Goal: Transaction & Acquisition: Purchase product/service

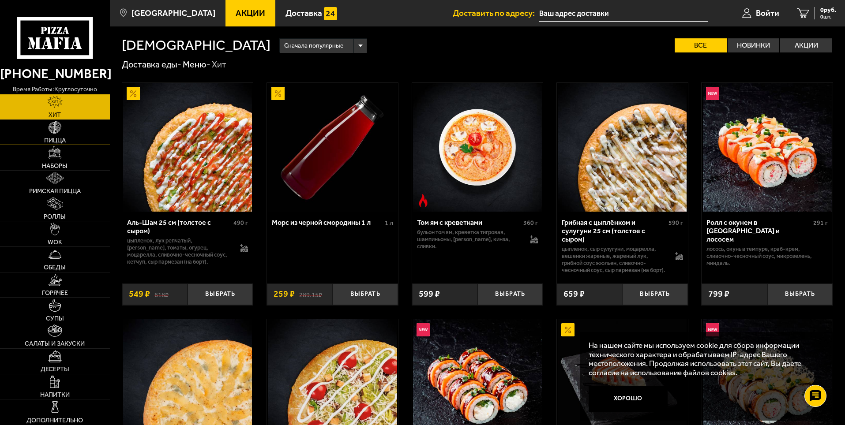
click at [81, 132] on link "Пицца" at bounding box center [55, 132] width 110 height 25
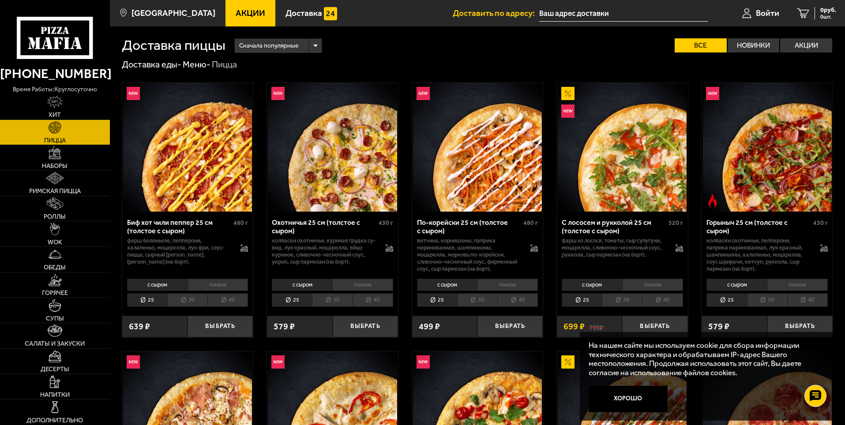
click at [479, 299] on li "30" at bounding box center [477, 300] width 40 height 14
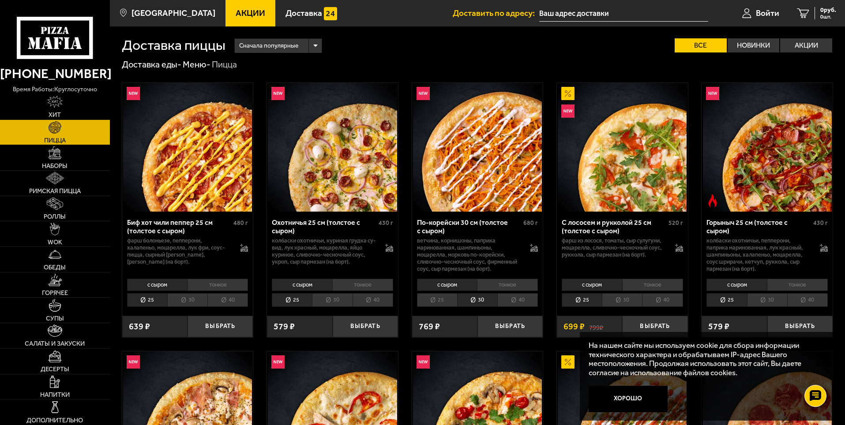
click at [330, 299] on li "30" at bounding box center [332, 300] width 40 height 14
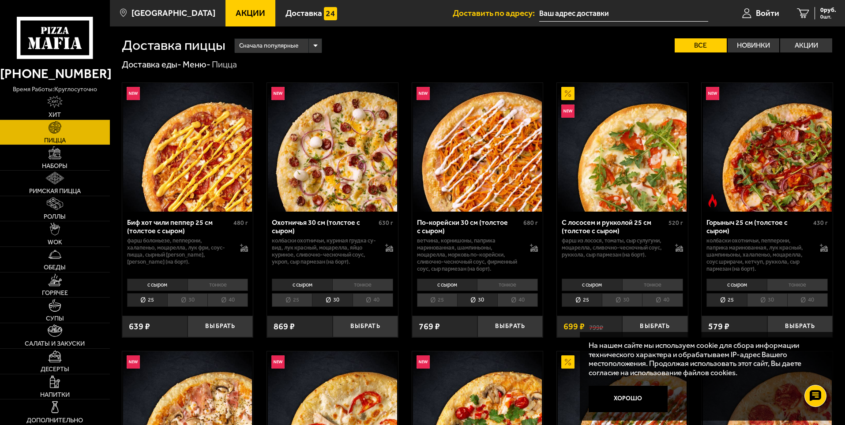
click at [192, 301] on li "30" at bounding box center [187, 300] width 40 height 14
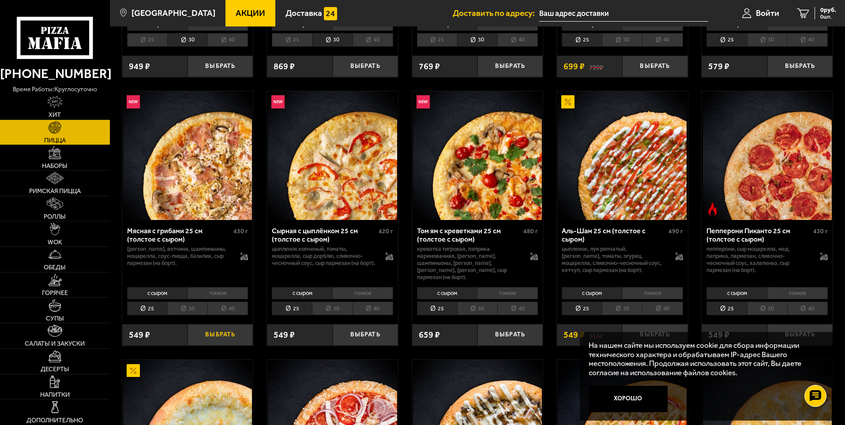
scroll to position [309, 0]
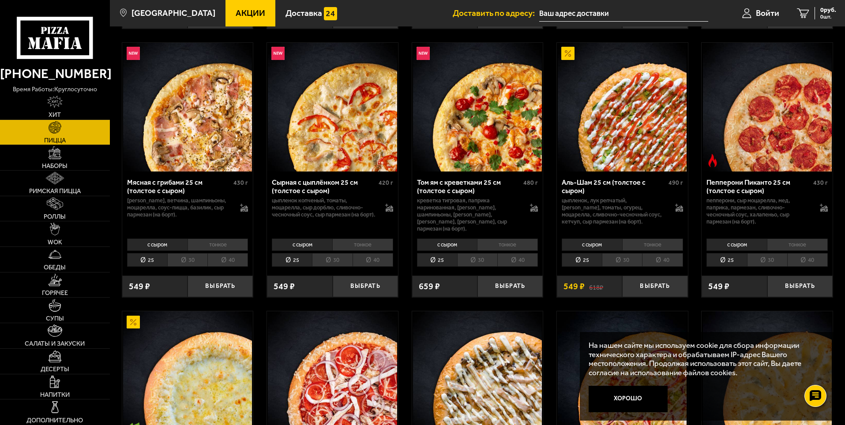
click at [185, 255] on li "30" at bounding box center [187, 260] width 40 height 14
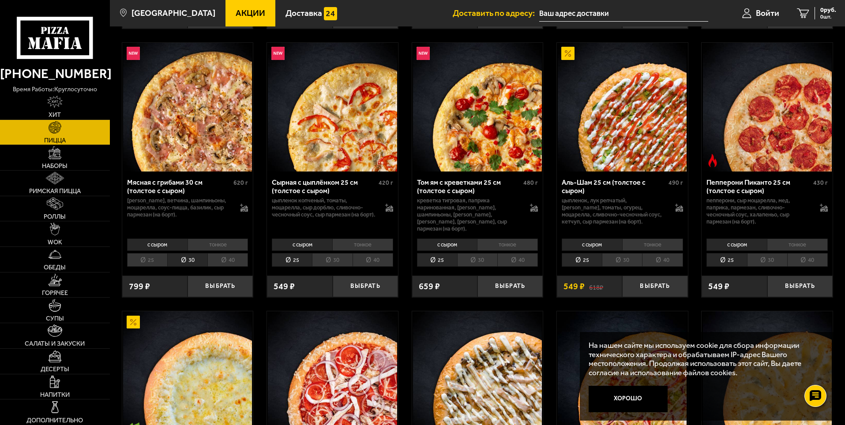
click at [340, 253] on li "30" at bounding box center [332, 260] width 40 height 14
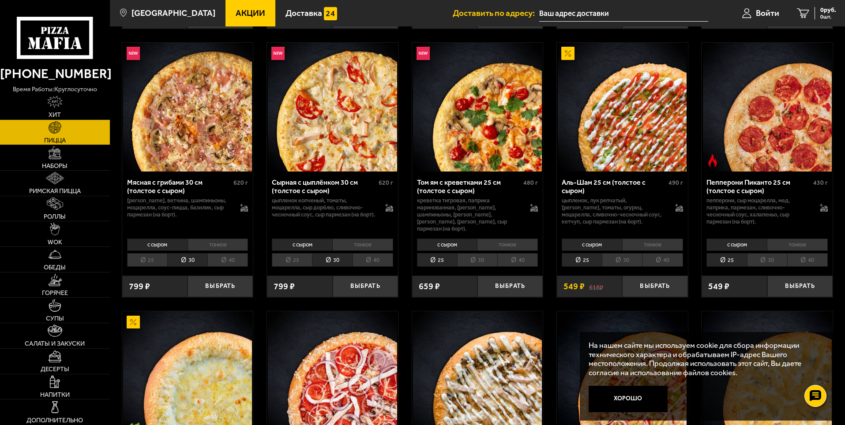
click at [231, 4] on link "Акции" at bounding box center [250, 13] width 50 height 26
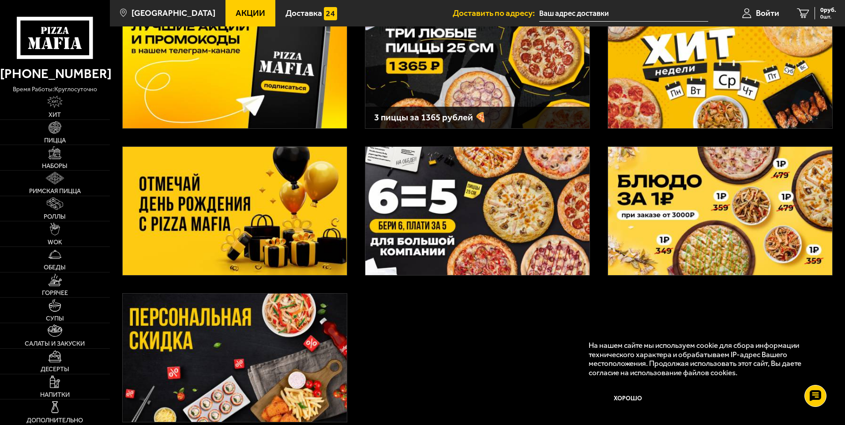
scroll to position [132, 0]
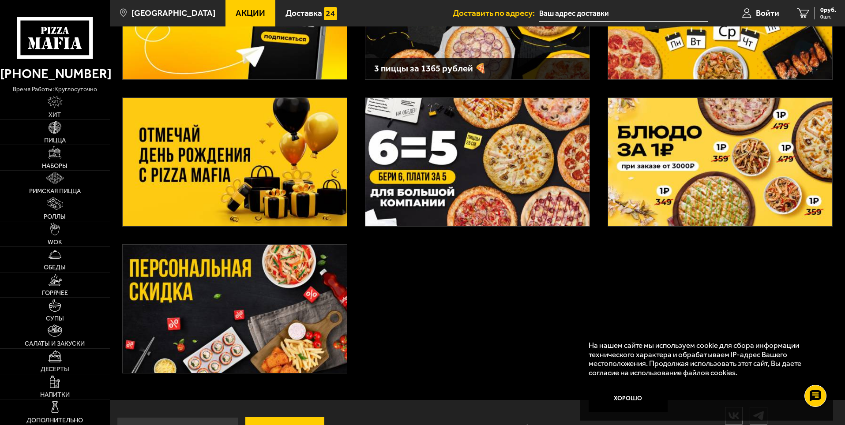
click at [297, 305] on img at bounding box center [235, 309] width 224 height 128
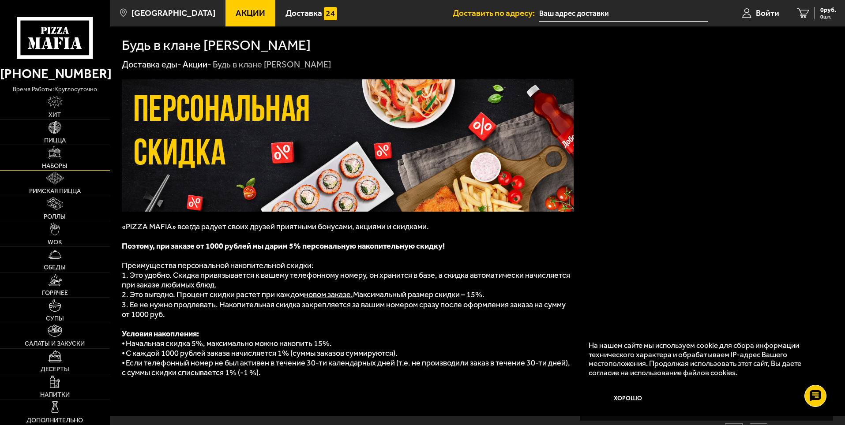
click at [56, 153] on img at bounding box center [55, 152] width 12 height 12
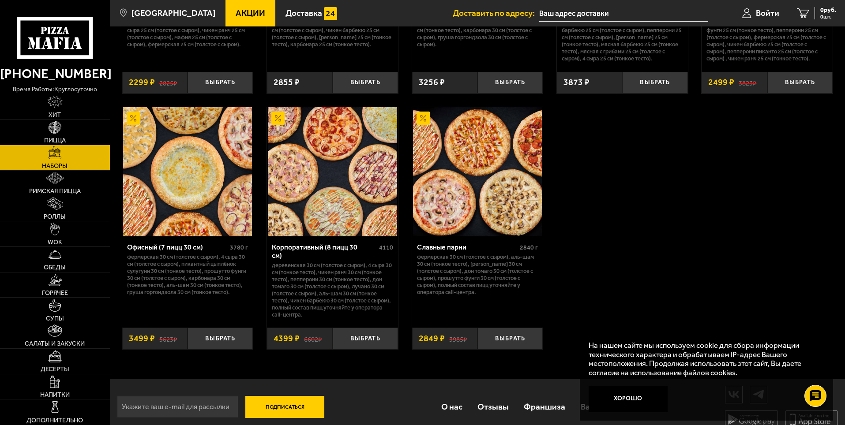
scroll to position [1342, 0]
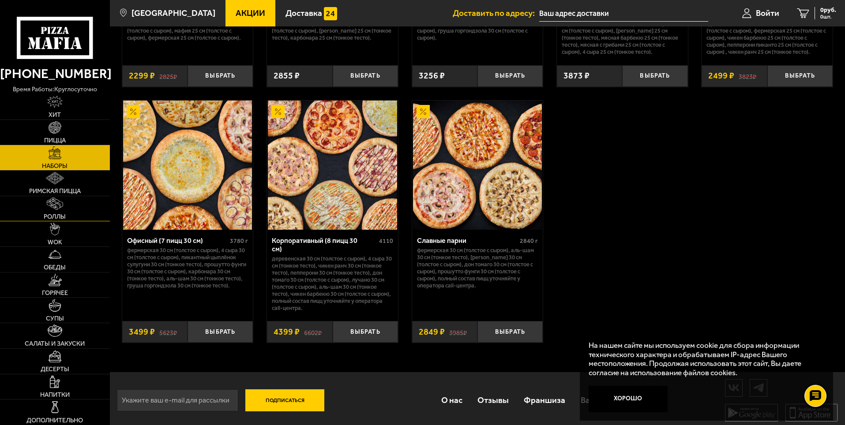
click at [53, 212] on link "Роллы" at bounding box center [55, 208] width 110 height 25
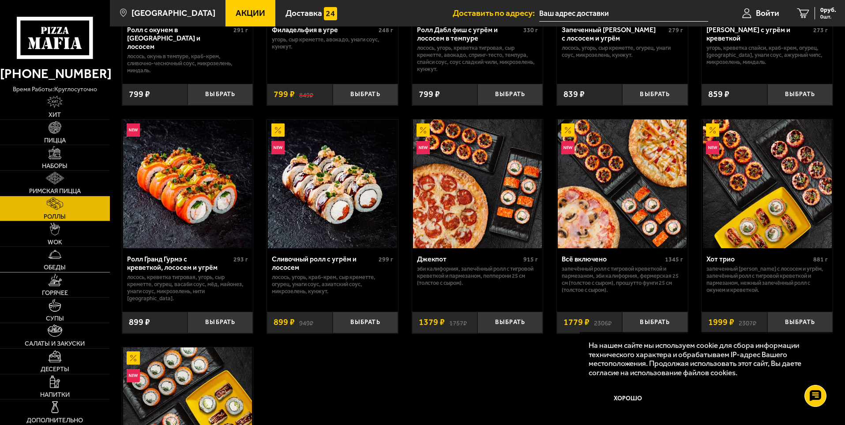
scroll to position [397, 0]
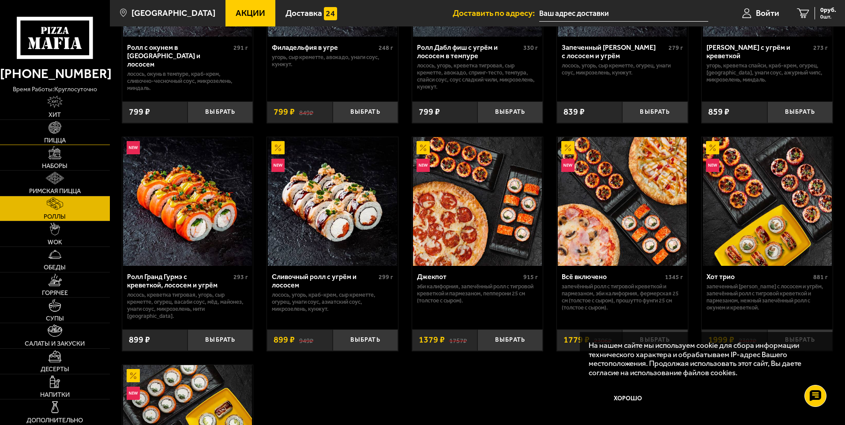
click at [55, 131] on img at bounding box center [55, 127] width 12 height 12
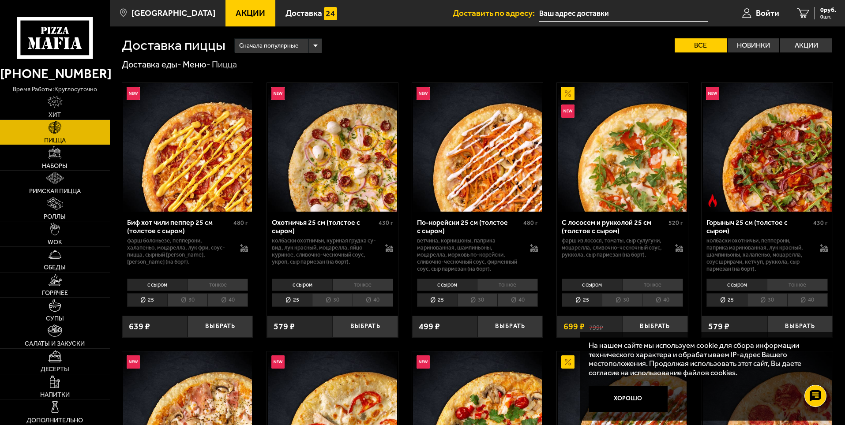
click at [337, 299] on li "30" at bounding box center [332, 300] width 40 height 14
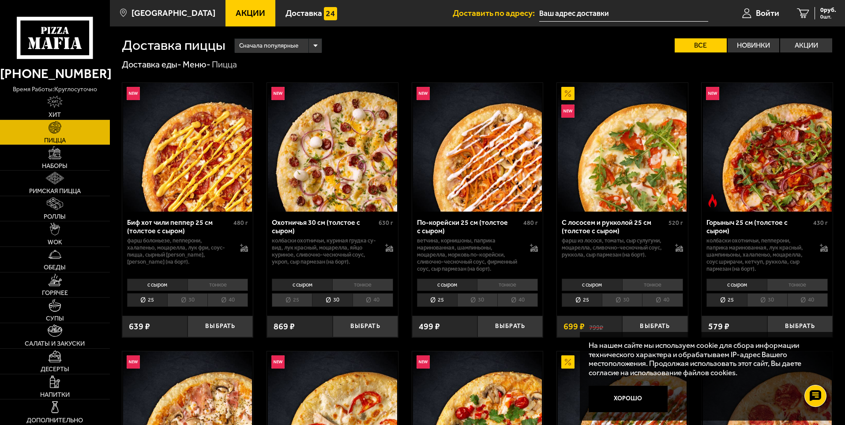
click at [369, 301] on li "40" at bounding box center [372, 300] width 41 height 14
click at [334, 301] on li "30" at bounding box center [332, 300] width 40 height 14
click at [378, 302] on li "40" at bounding box center [372, 300] width 41 height 14
click at [338, 299] on li "30" at bounding box center [332, 300] width 40 height 14
click at [372, 296] on li "40" at bounding box center [372, 300] width 41 height 14
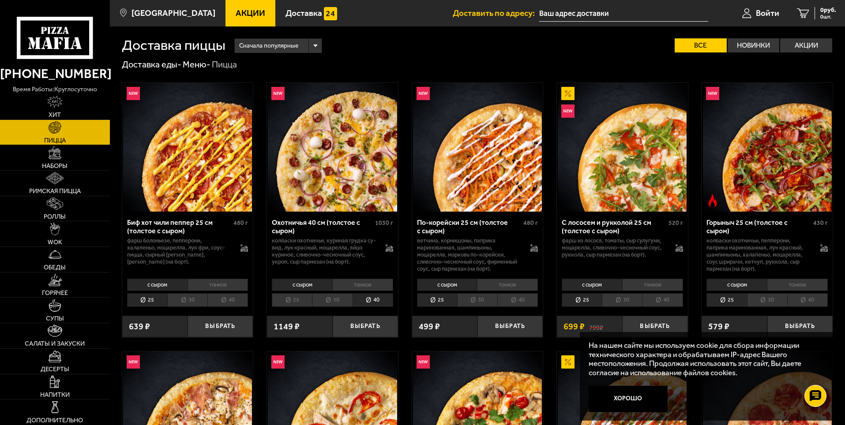
click at [346, 297] on li "30" at bounding box center [332, 300] width 40 height 14
click at [63, 159] on link "Наборы" at bounding box center [55, 157] width 110 height 25
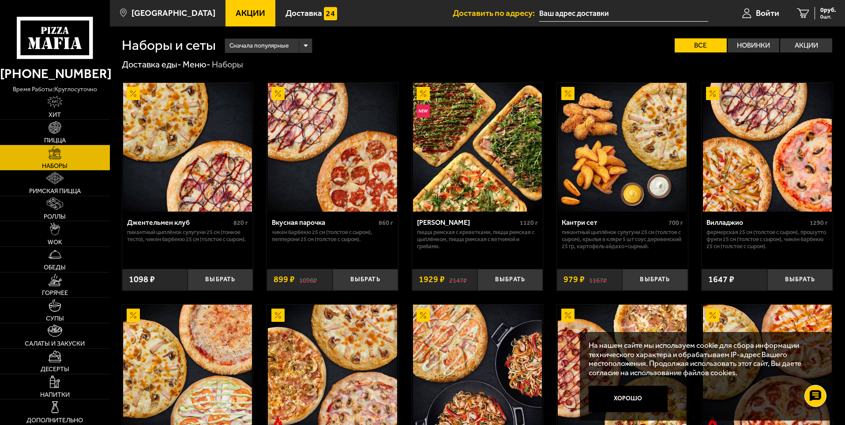
click at [330, 188] on img at bounding box center [332, 147] width 129 height 129
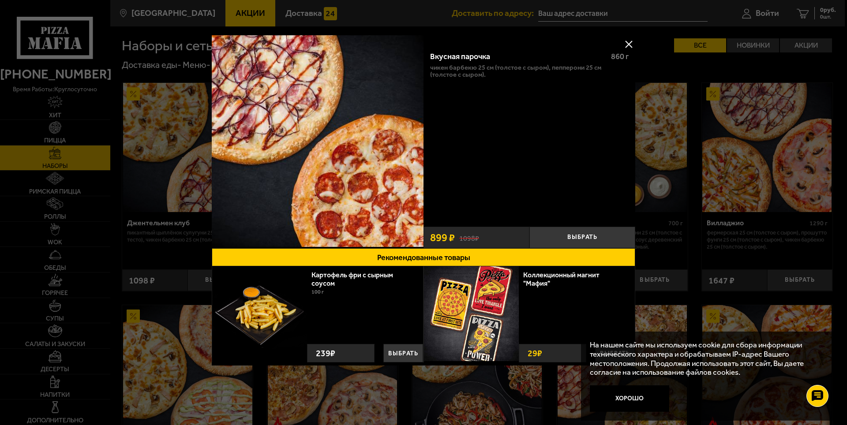
click at [625, 39] on button at bounding box center [628, 43] width 13 height 13
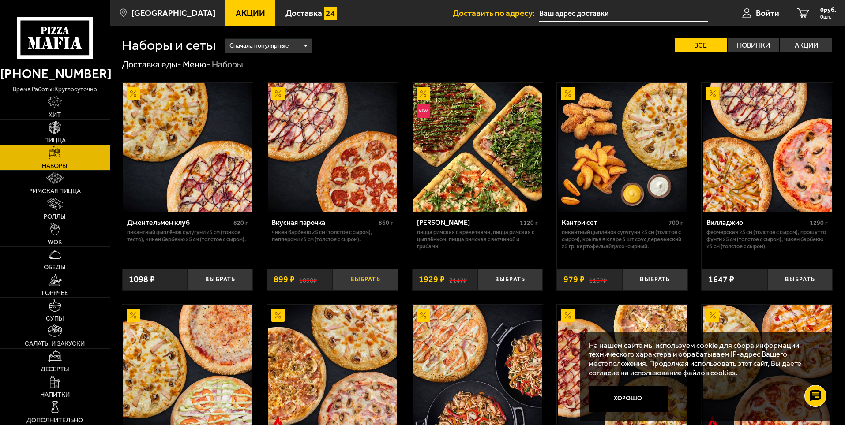
click at [385, 279] on button "Выбрать" at bounding box center [365, 280] width 65 height 22
